Goal: Check status: Check status

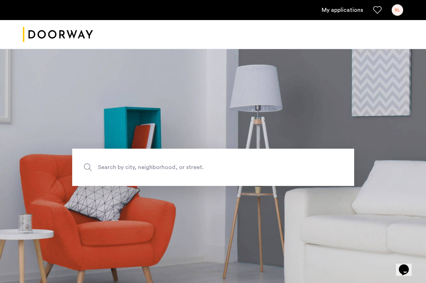
click at [348, 13] on link "My applications" at bounding box center [342, 10] width 41 height 9
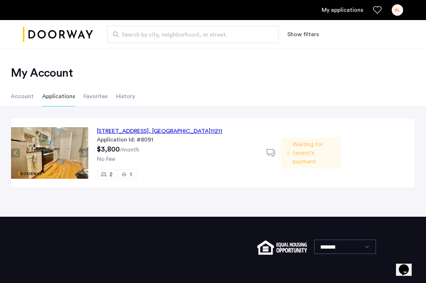
drag, startPoint x: 229, startPoint y: 134, endPoint x: 87, endPoint y: 137, distance: 141.3
click at [87, 137] on div "[STREET_ADDRESS] Application Id: #8091 $3,800 /month No Fee 2 1 Waiting for ten…" at bounding box center [213, 153] width 405 height 70
copy div "[STREET_ADDRESS]"
